Goal: Task Accomplishment & Management: Manage account settings

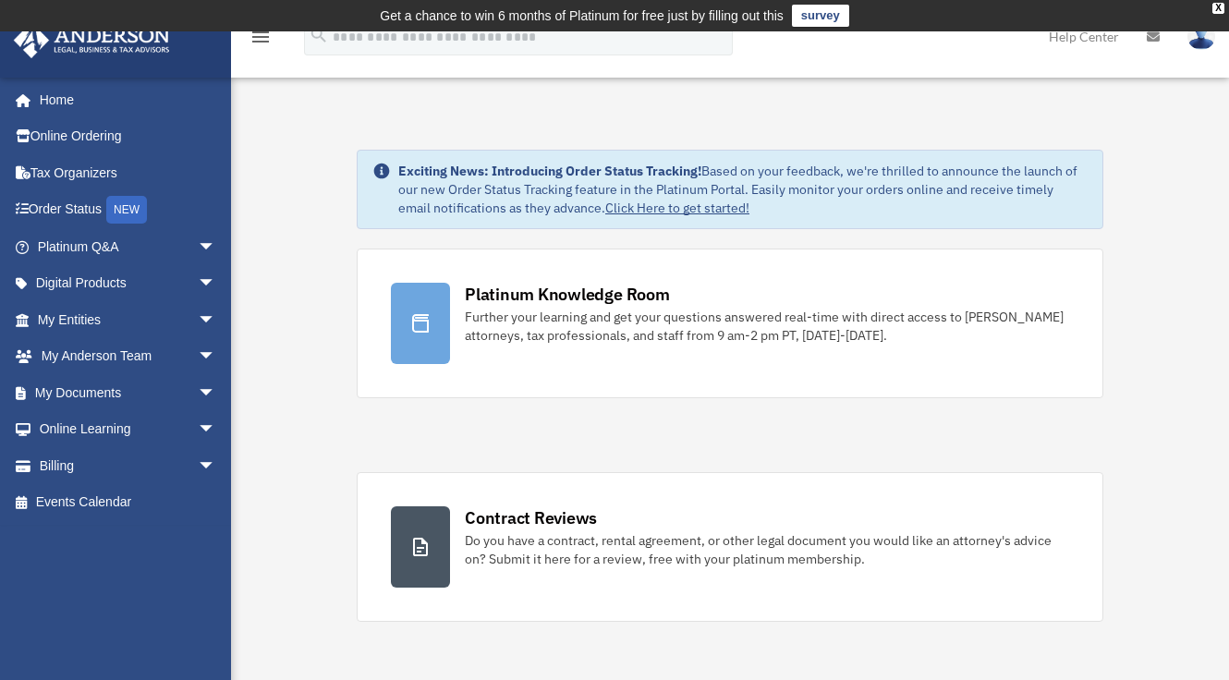
click at [1201, 44] on img at bounding box center [1202, 36] width 28 height 27
click at [79, 457] on link "Billing arrow_drop_down" at bounding box center [128, 465] width 231 height 37
click at [198, 461] on span "arrow_drop_down" at bounding box center [216, 466] width 37 height 38
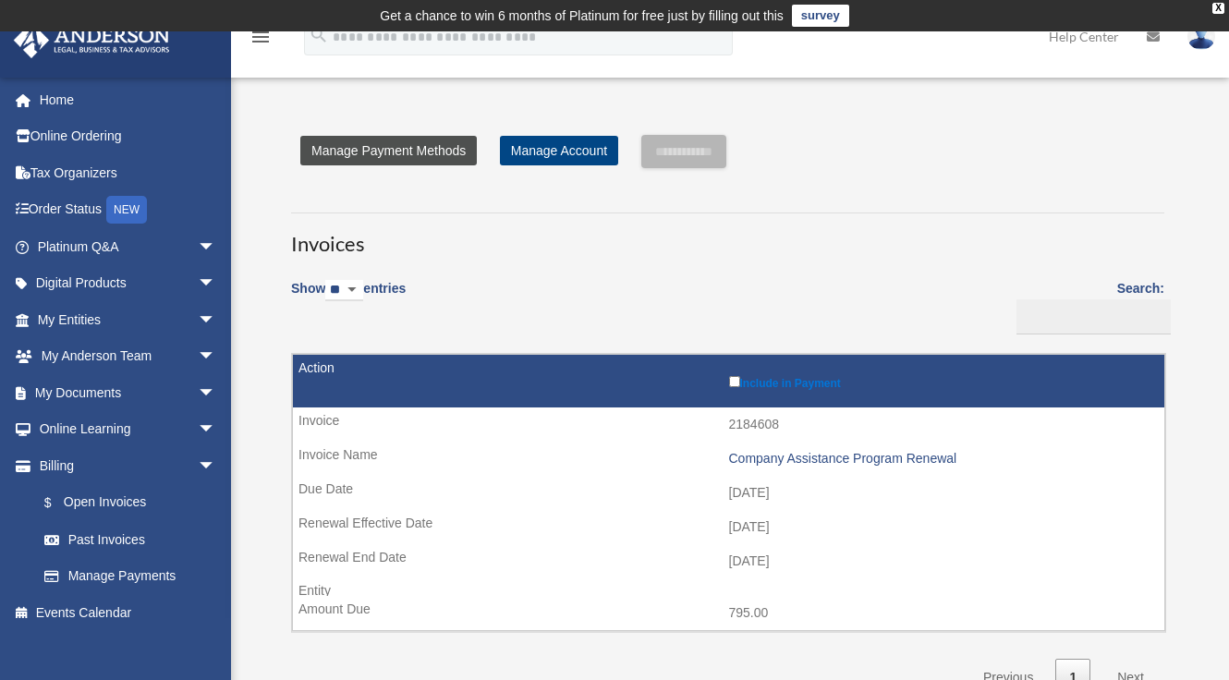
click at [404, 154] on link "Manage Payment Methods" at bounding box center [388, 151] width 177 height 30
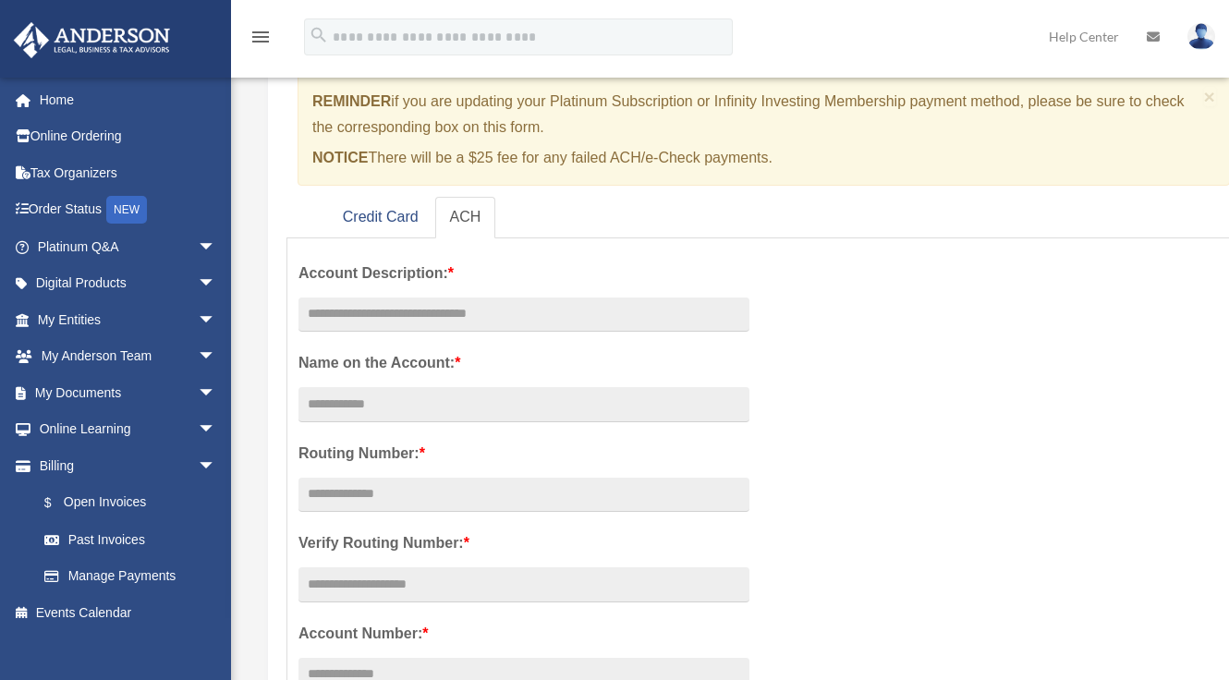
scroll to position [186, 0]
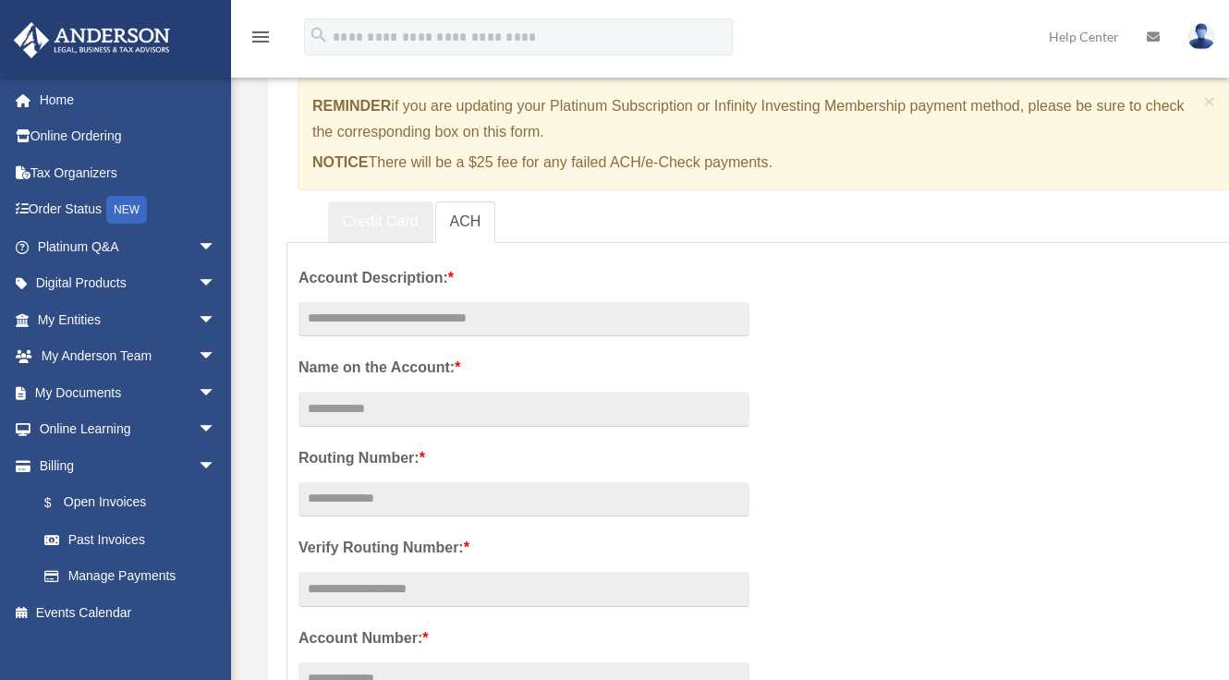
click at [379, 216] on link "Credit Card" at bounding box center [380, 222] width 105 height 42
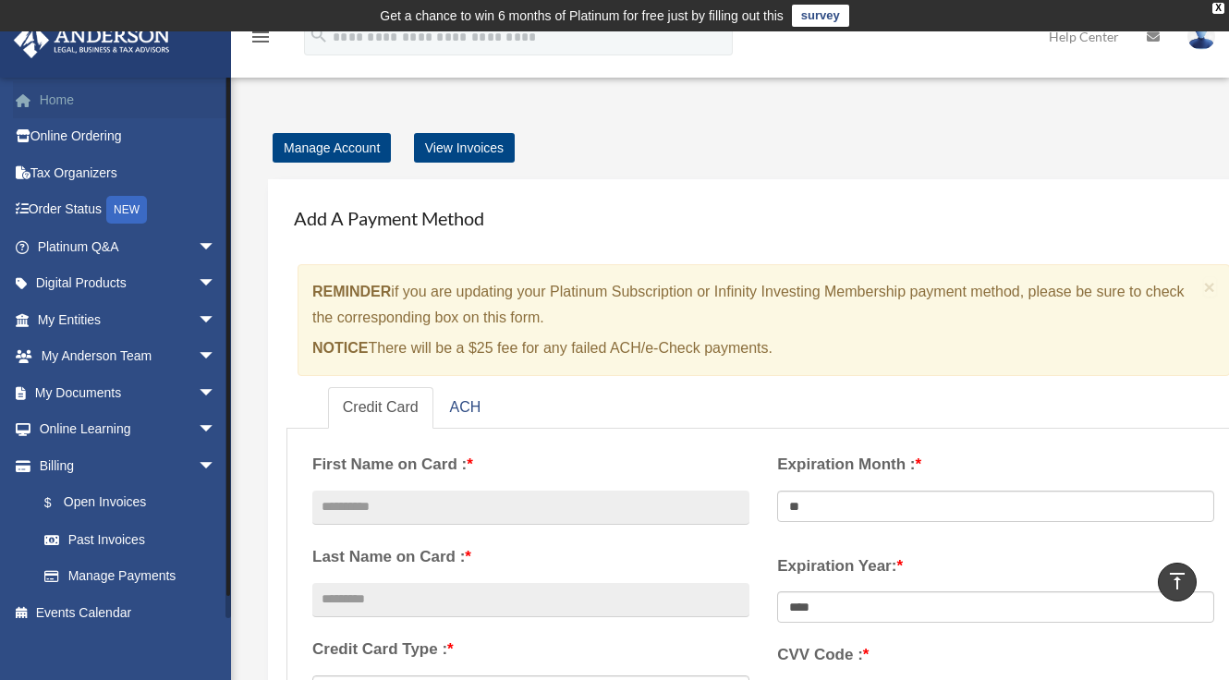
scroll to position [0, 0]
click at [68, 104] on link "Home" at bounding box center [128, 99] width 231 height 37
